Goal: Task Accomplishment & Management: Use online tool/utility

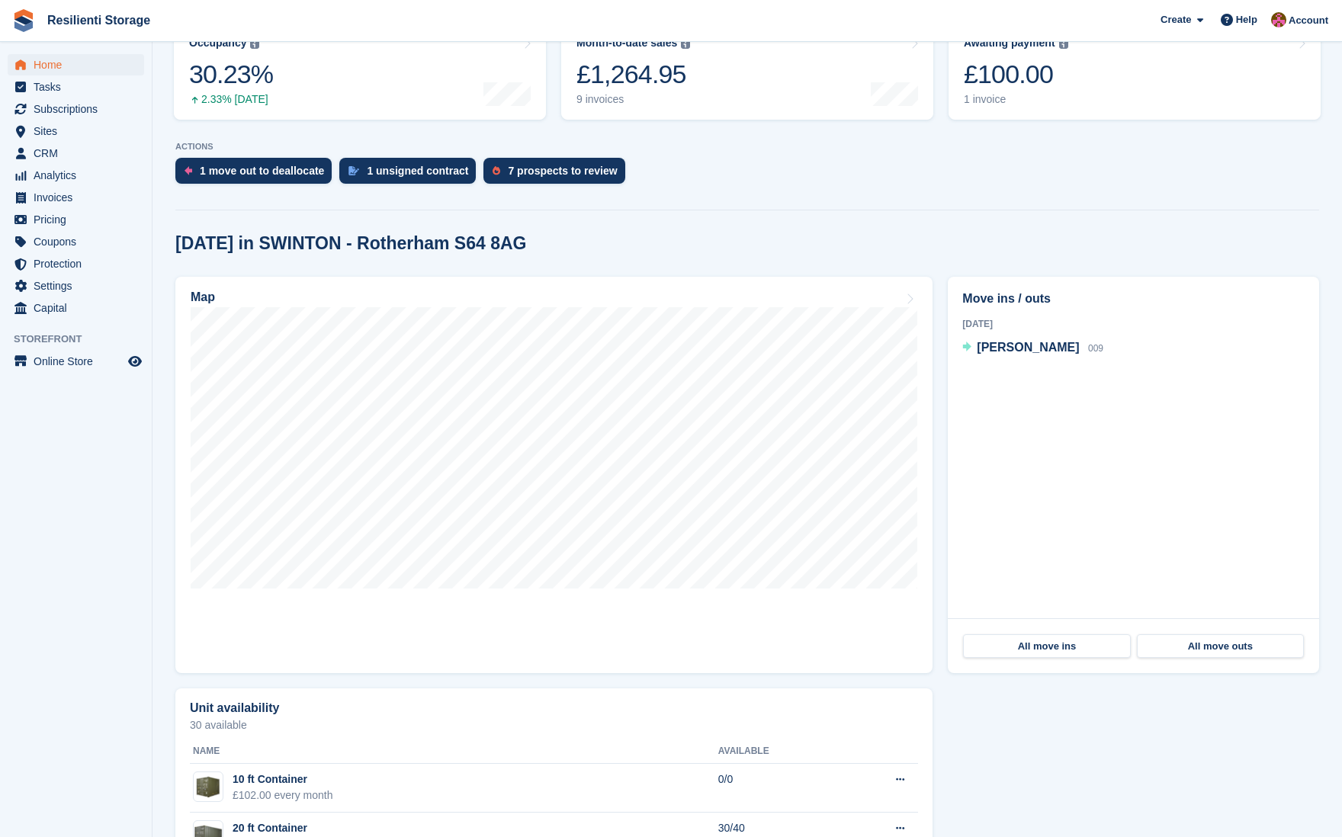
scroll to position [229, 0]
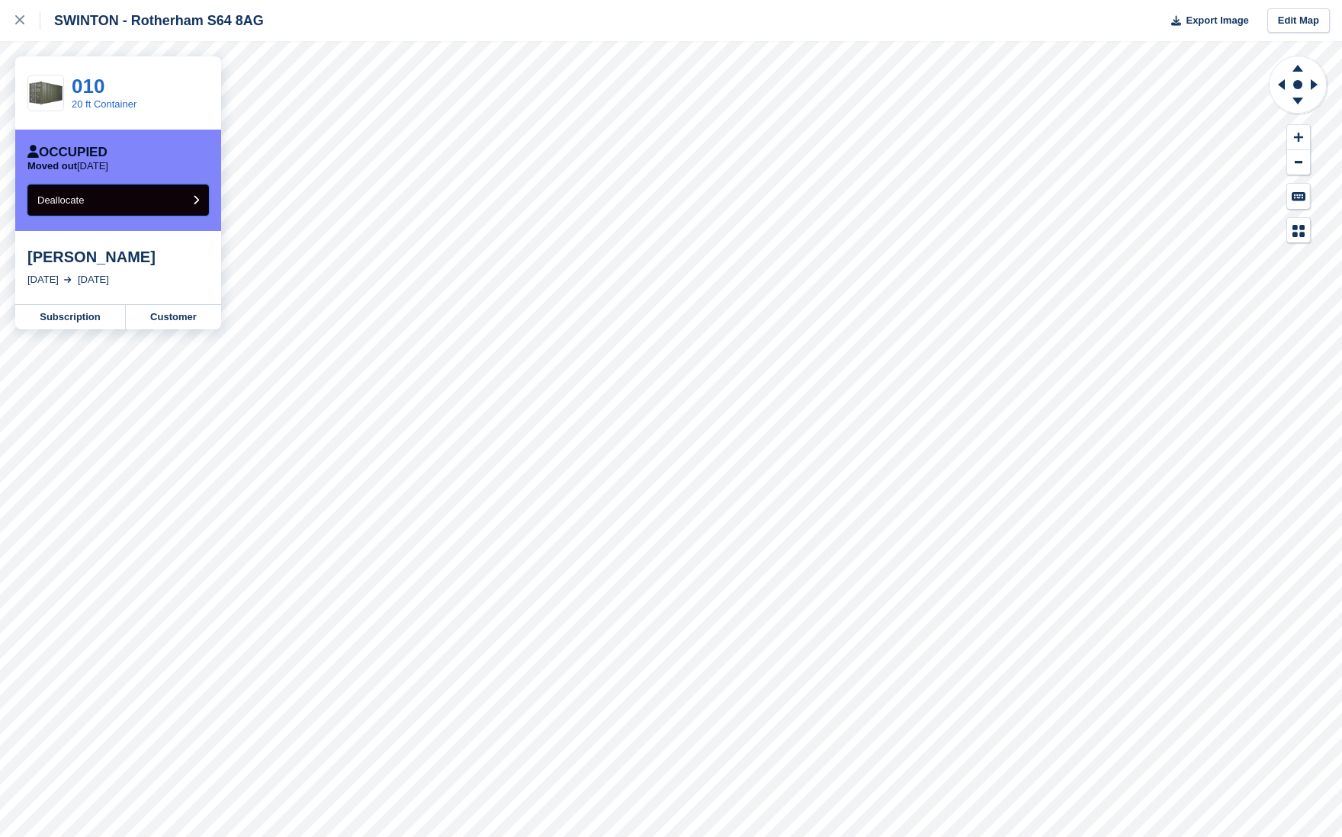
click at [194, 199] on icon "submit" at bounding box center [196, 200] width 6 height 10
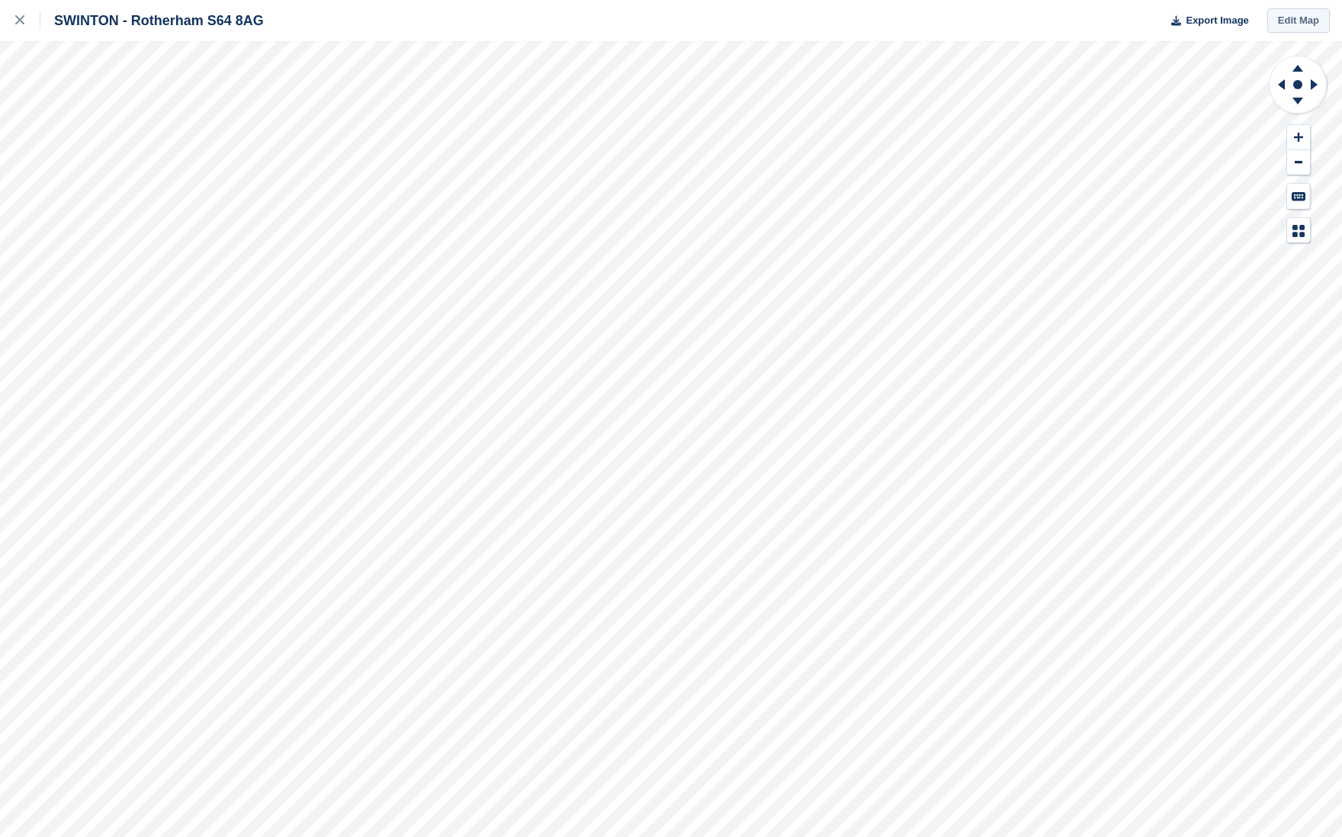
click at [1307, 20] on link "Edit Map" at bounding box center [1298, 20] width 63 height 25
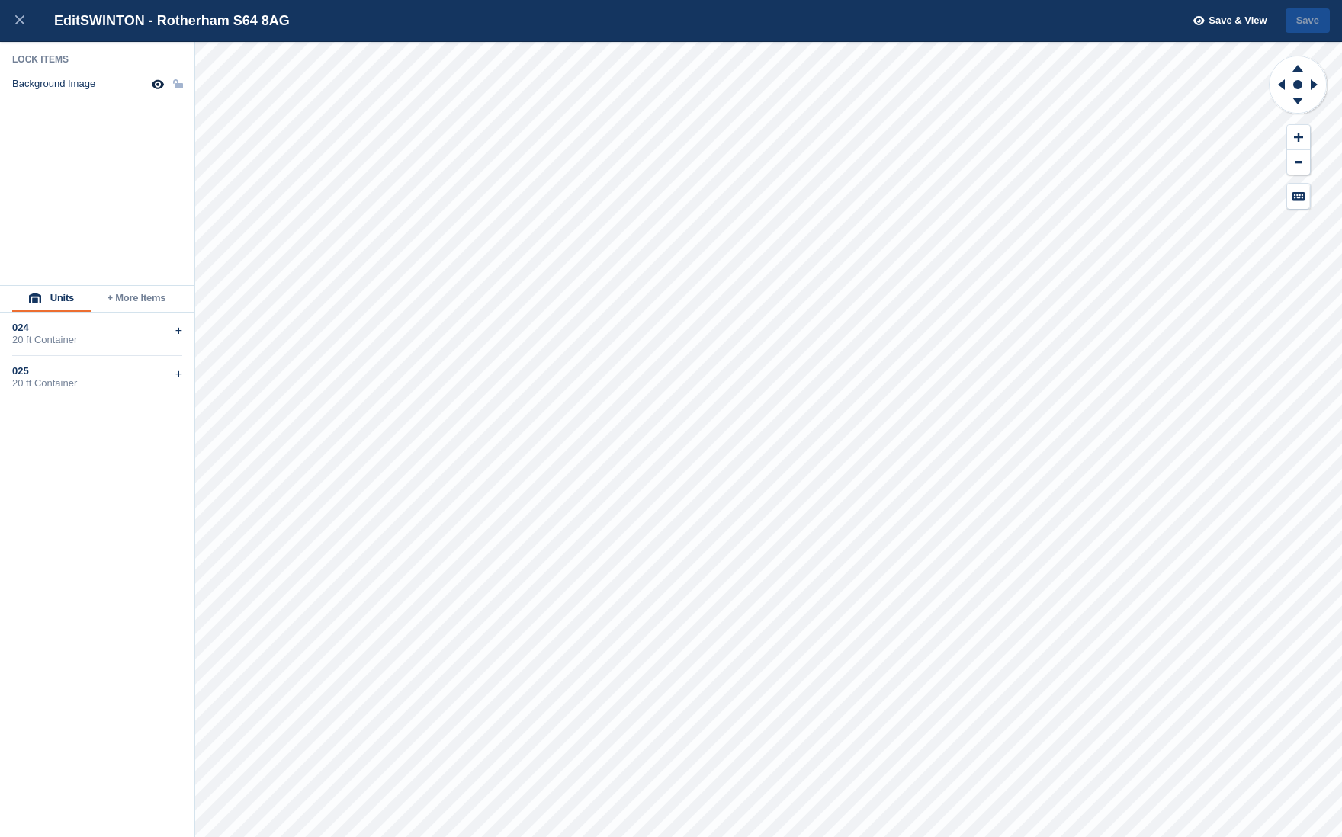
click at [156, 300] on button "+ More Items" at bounding box center [136, 299] width 91 height 26
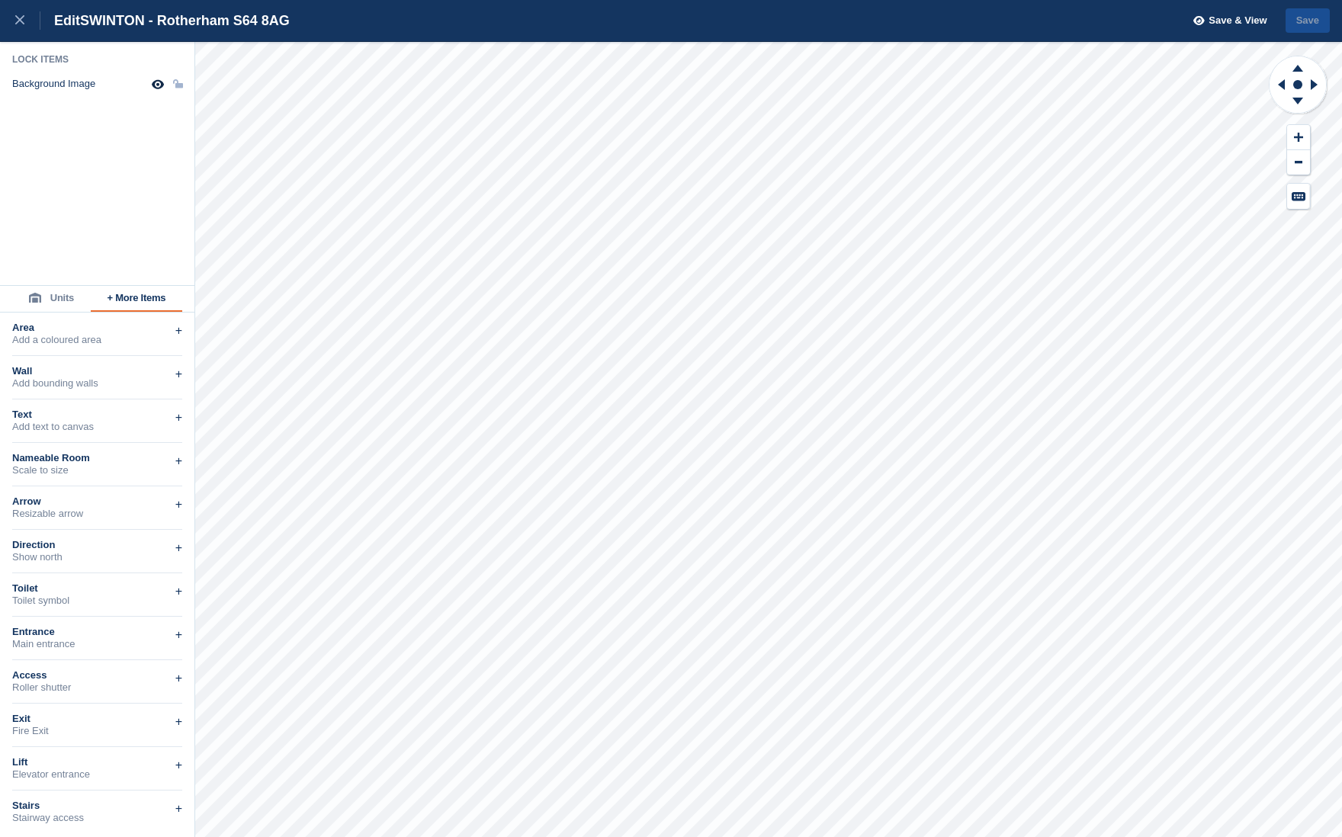
click at [50, 294] on button "Units" at bounding box center [51, 299] width 79 height 26
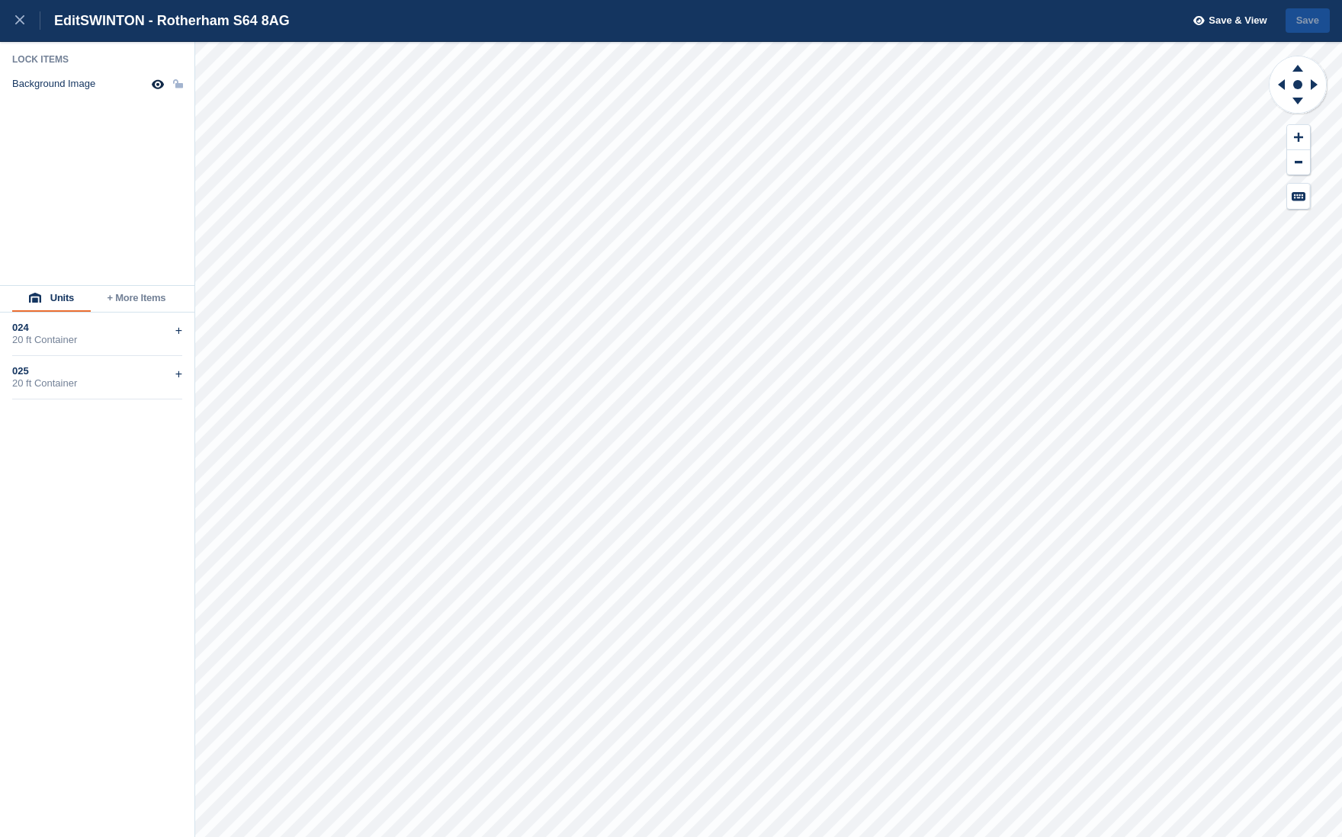
drag, startPoint x: 65, startPoint y: 169, endPoint x: 30, endPoint y: 201, distance: 47.0
click at [30, 201] on div "Lock Items Background Image" at bounding box center [97, 169] width 171 height 232
drag, startPoint x: 69, startPoint y: 195, endPoint x: 36, endPoint y: 463, distance: 269.6
click at [36, 463] on div "Units + More Items 024 20 ft Container + 025 20 ft Container +" at bounding box center [97, 557] width 194 height 544
click at [175, 375] on div "+" at bounding box center [178, 374] width 7 height 18
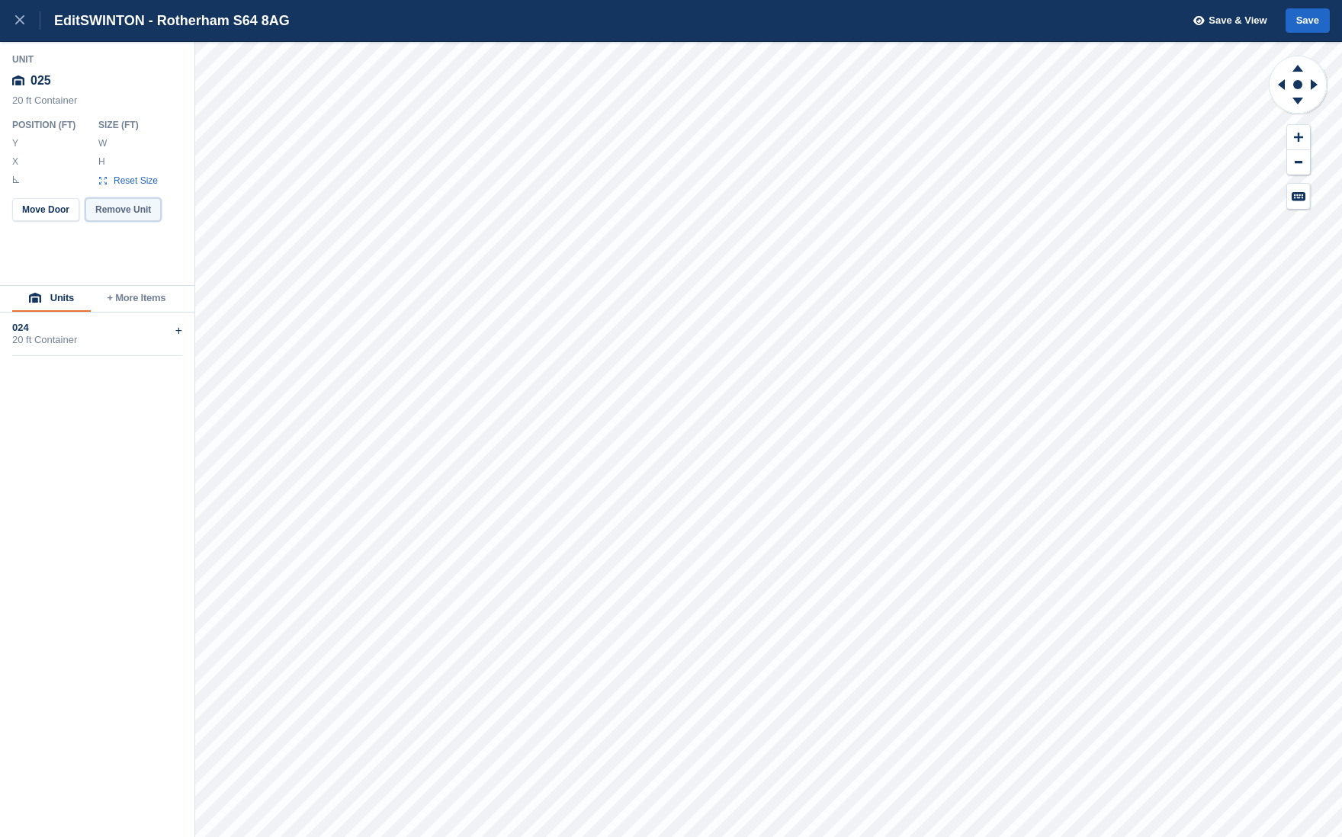
click at [136, 210] on button "Remove Unit" at bounding box center [122, 209] width 75 height 23
click at [1299, 140] on icon at bounding box center [1298, 137] width 9 height 11
click at [47, 291] on button "Units" at bounding box center [51, 299] width 79 height 26
click at [144, 294] on button "+ More Items" at bounding box center [136, 299] width 91 height 26
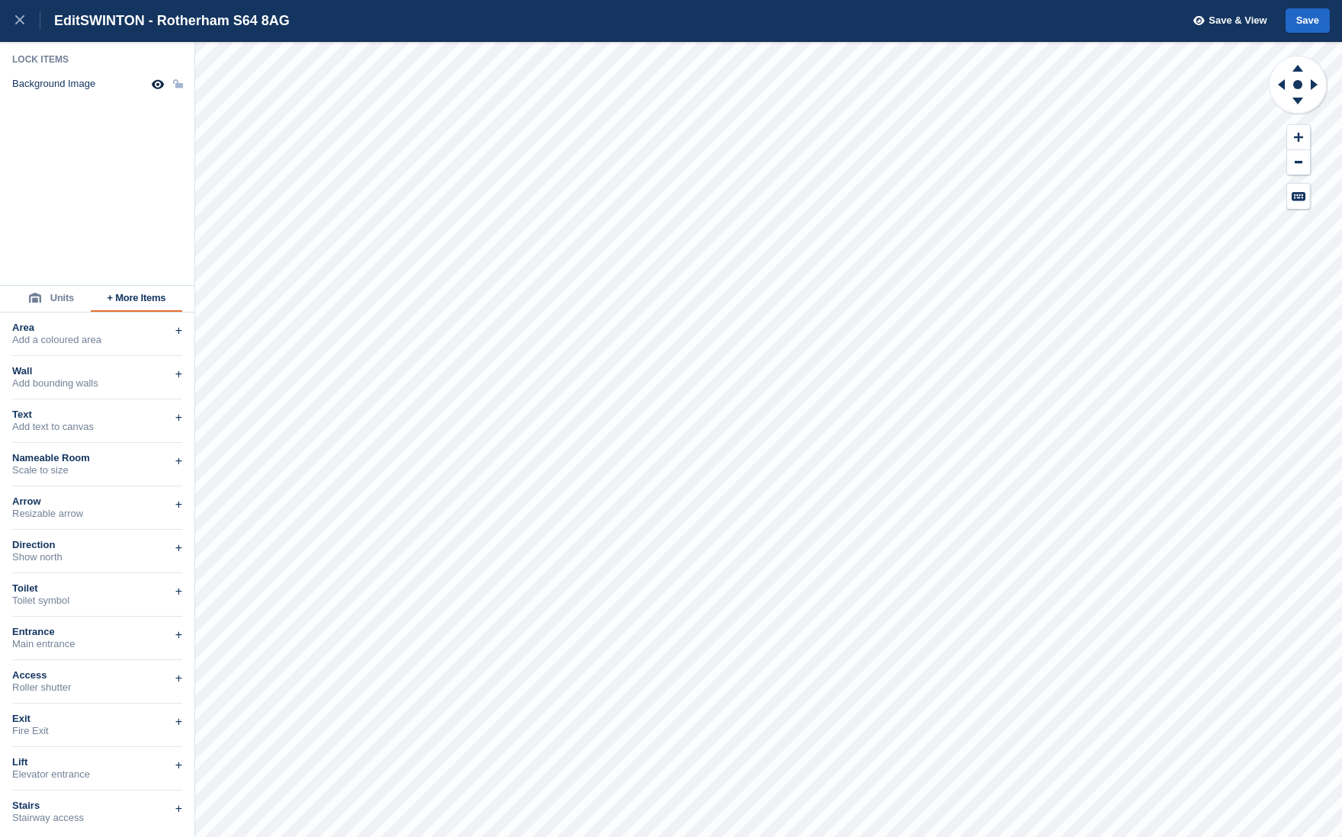
click at [53, 288] on button "Units" at bounding box center [51, 299] width 79 height 26
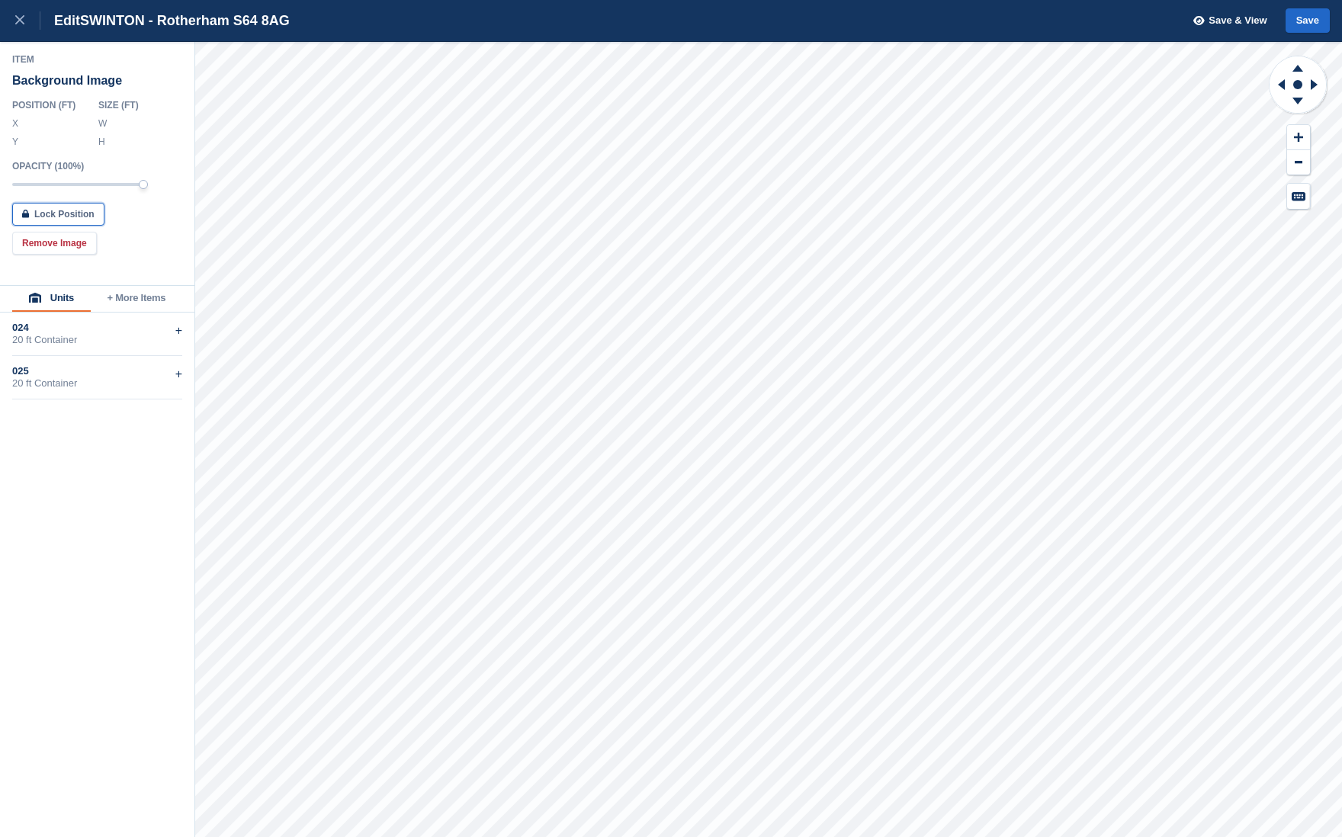
click at [81, 213] on button "Lock Position" at bounding box center [58, 214] width 92 height 23
